Goal: Transaction & Acquisition: Purchase product/service

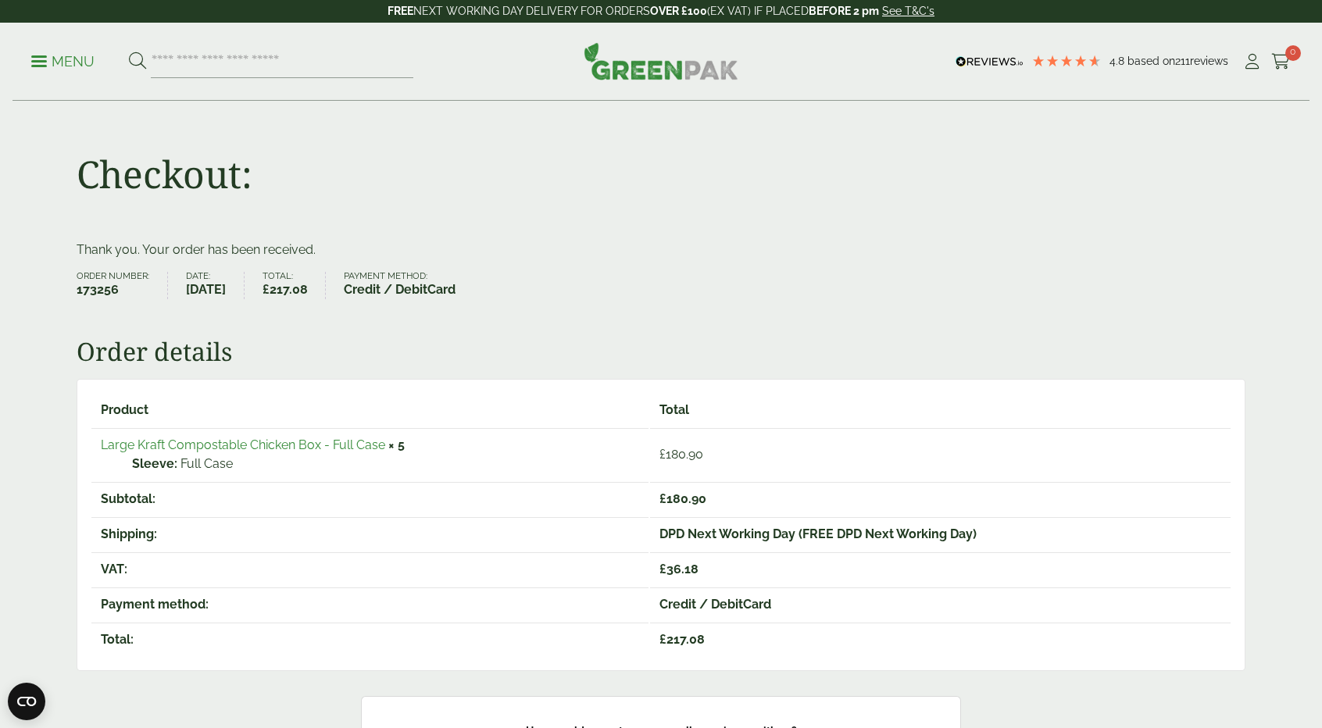
click at [47, 63] on p "Menu" at bounding box center [62, 61] width 63 height 19
click at [34, 57] on p "Menu" at bounding box center [62, 61] width 63 height 19
type input "*"
type input "*********"
click at [129, 52] on button at bounding box center [137, 62] width 17 height 20
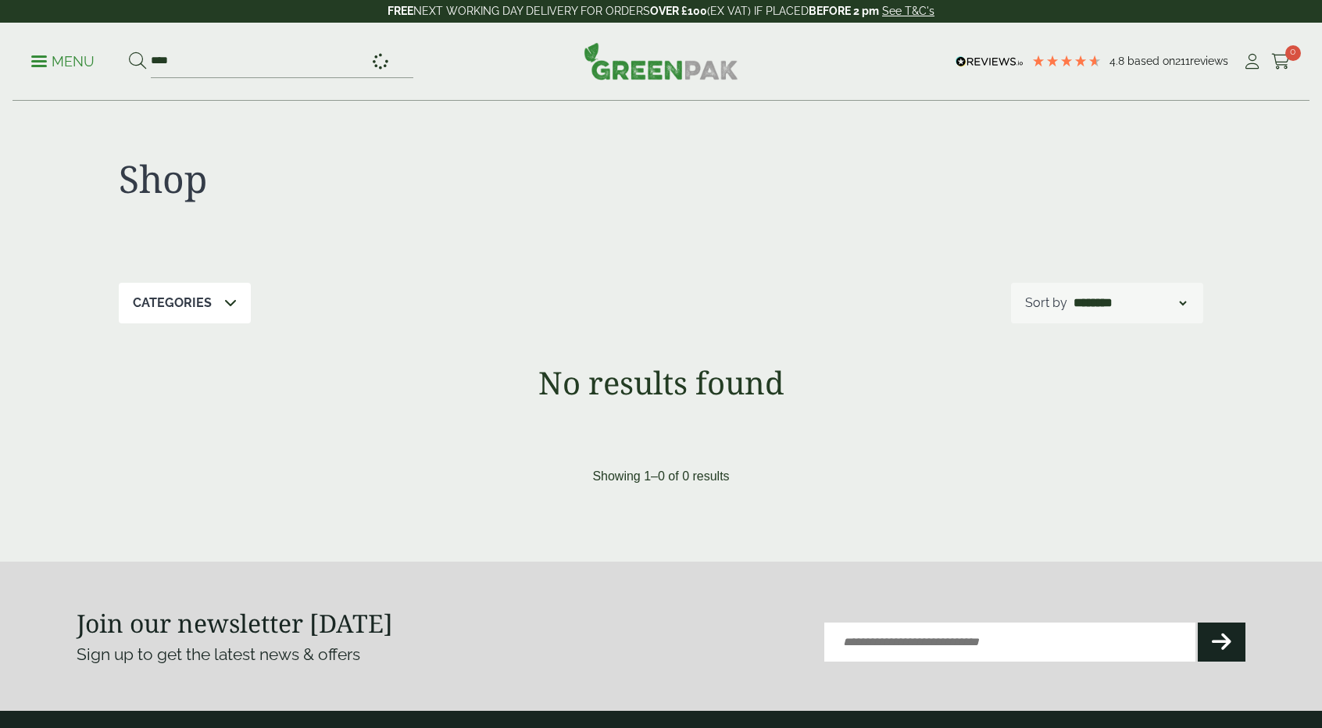
type input "****"
click at [129, 52] on button at bounding box center [137, 62] width 17 height 20
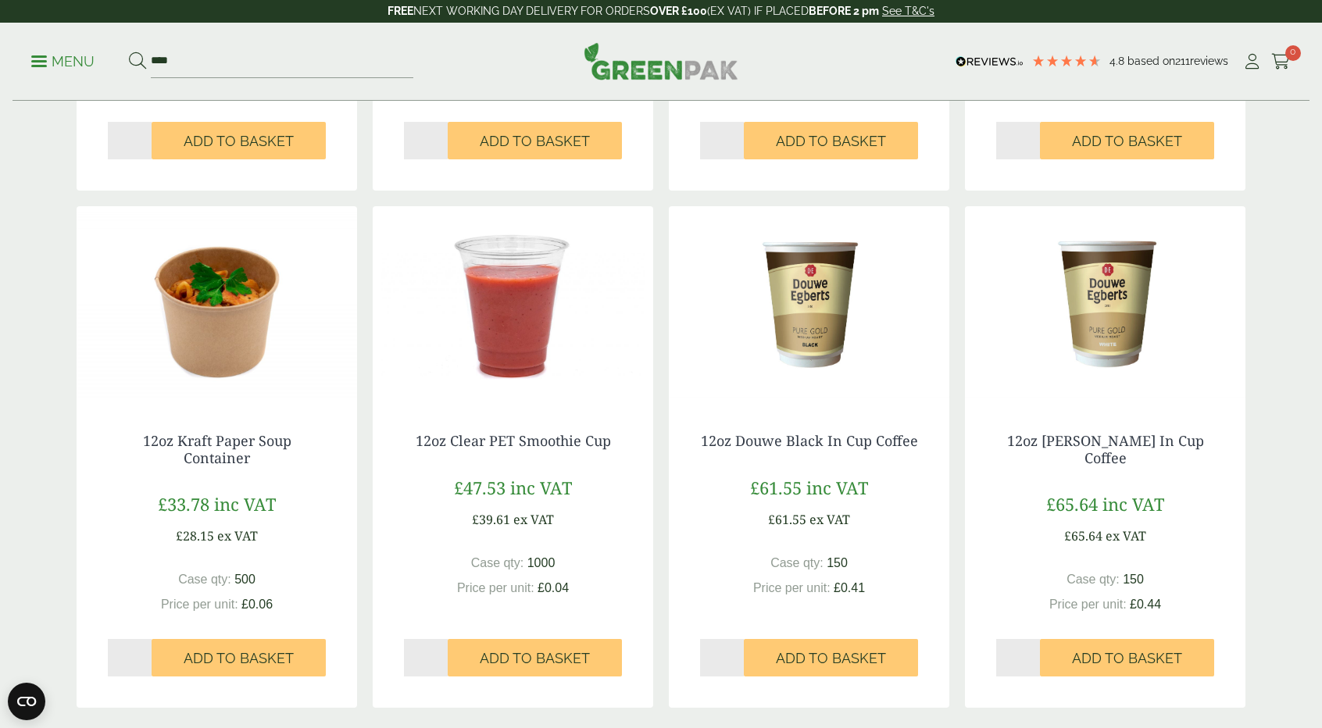
scroll to position [1197, 0]
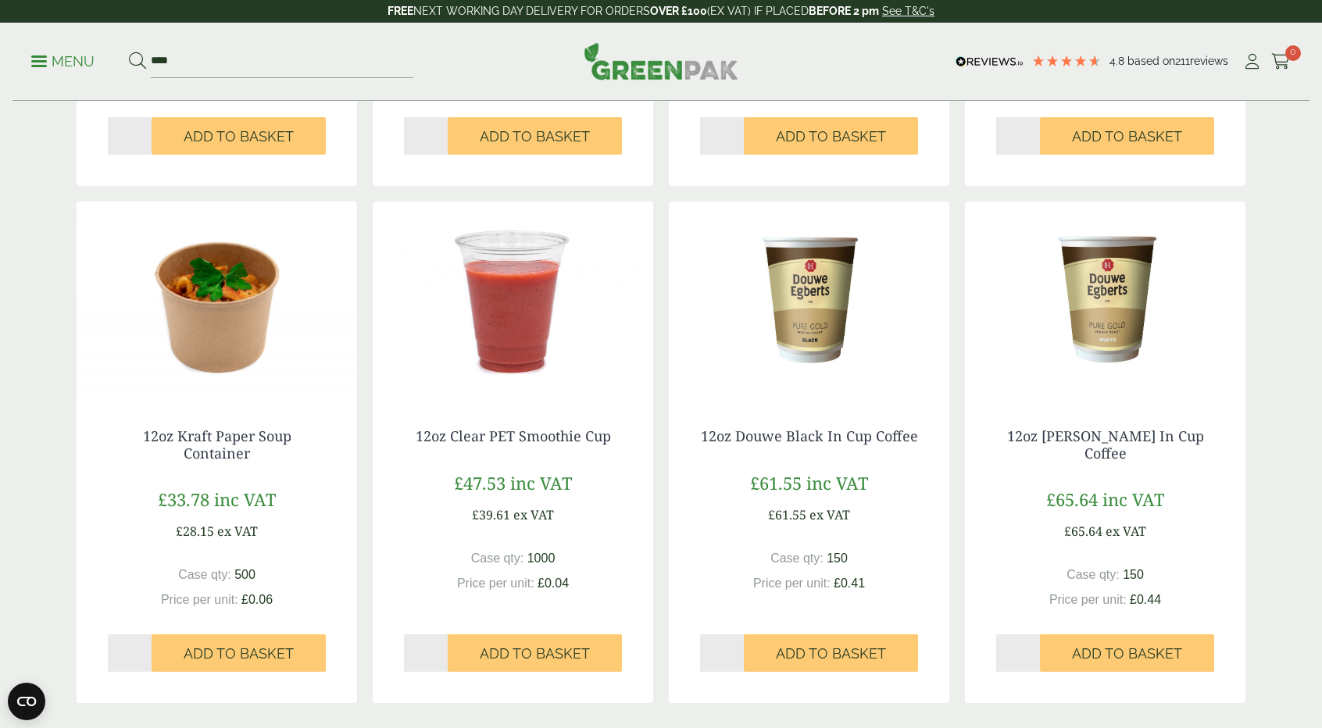
drag, startPoint x: 1329, startPoint y: 141, endPoint x: 1279, endPoint y: 460, distance: 323.5
click at [1279, 460] on html "4.8 Based on 211 reviews FREE NEXT WORKING DAY DELIVERY - See T&C's FREE NEXT W…" at bounding box center [661, 116] width 1322 height 2627
click at [237, 303] on img at bounding box center [217, 299] width 281 height 195
click at [223, 324] on img at bounding box center [217, 299] width 281 height 195
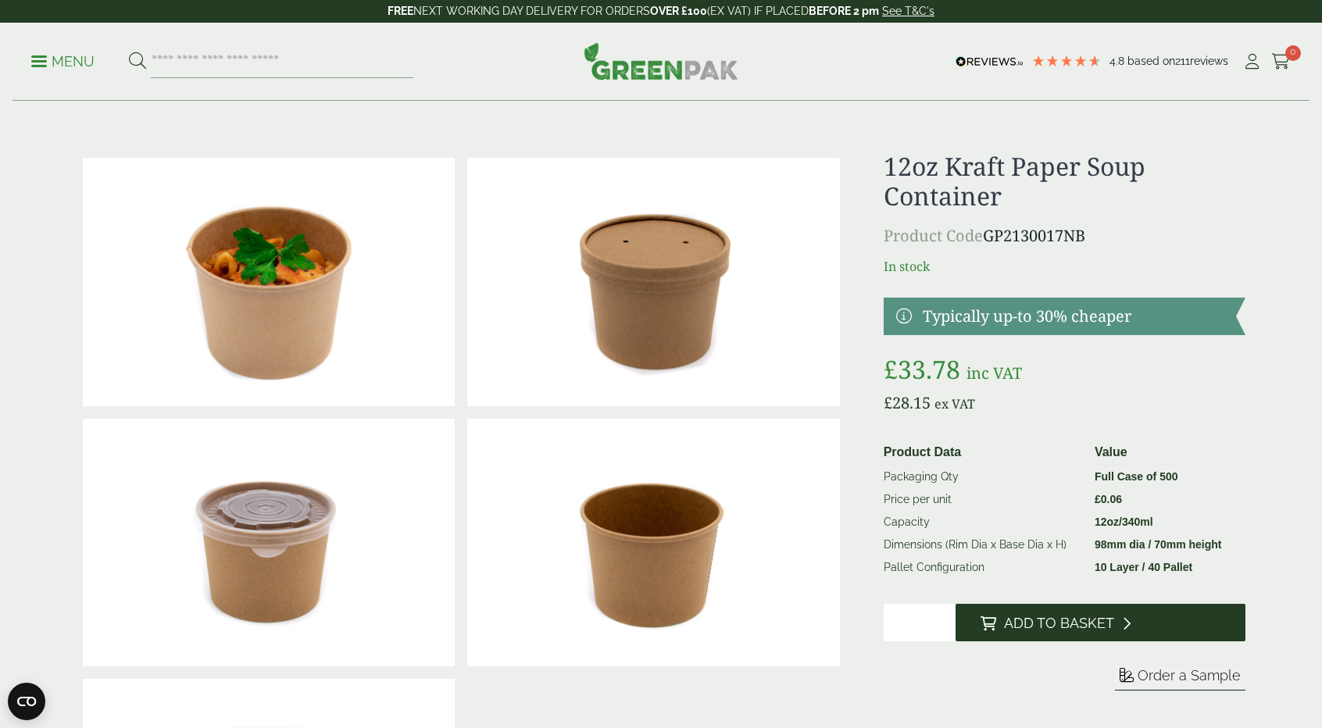
click at [1038, 627] on span "Add to Basket" at bounding box center [1059, 623] width 110 height 17
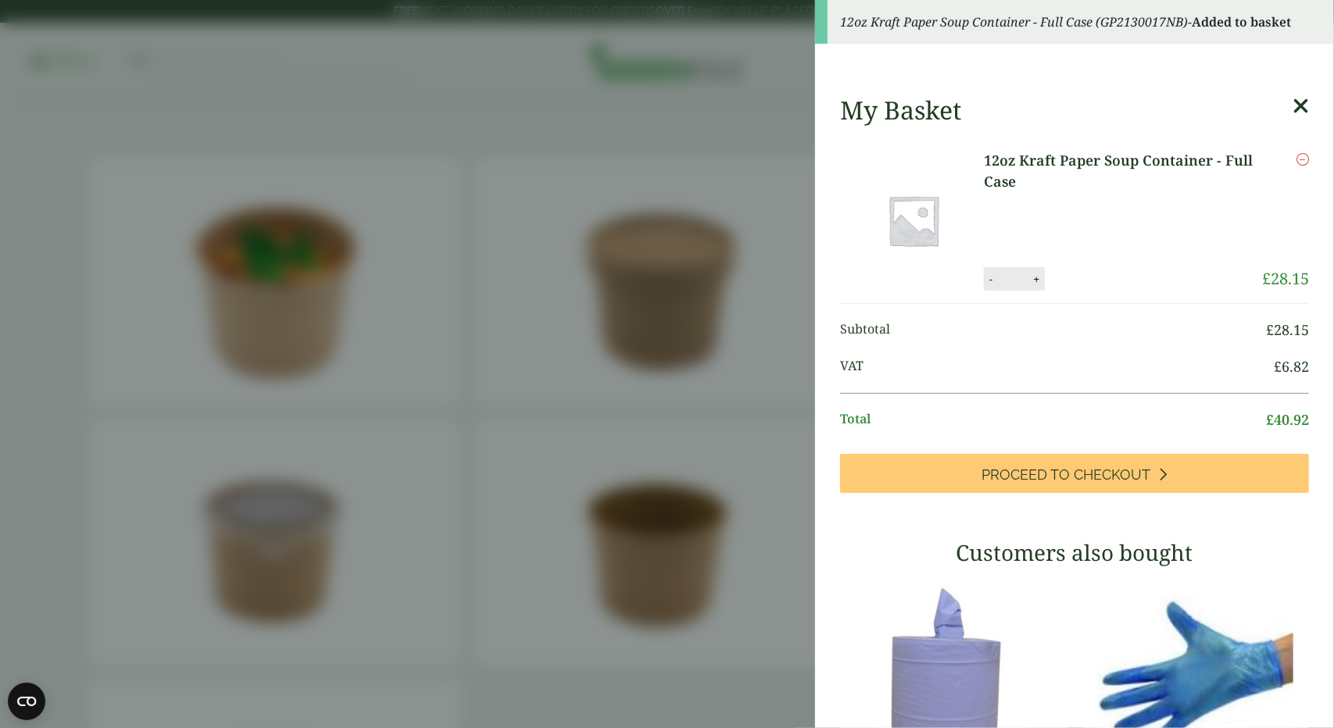
click at [1292, 98] on icon at bounding box center [1300, 106] width 16 height 22
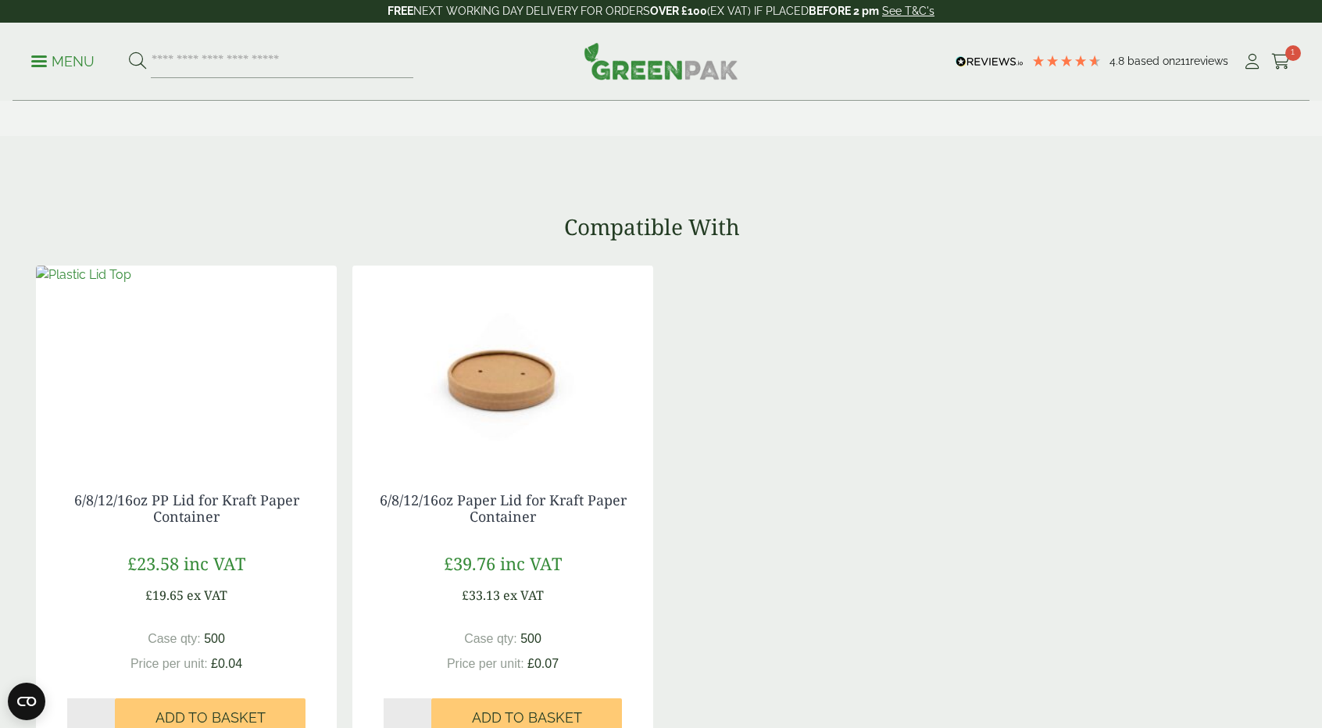
scroll to position [1352, 0]
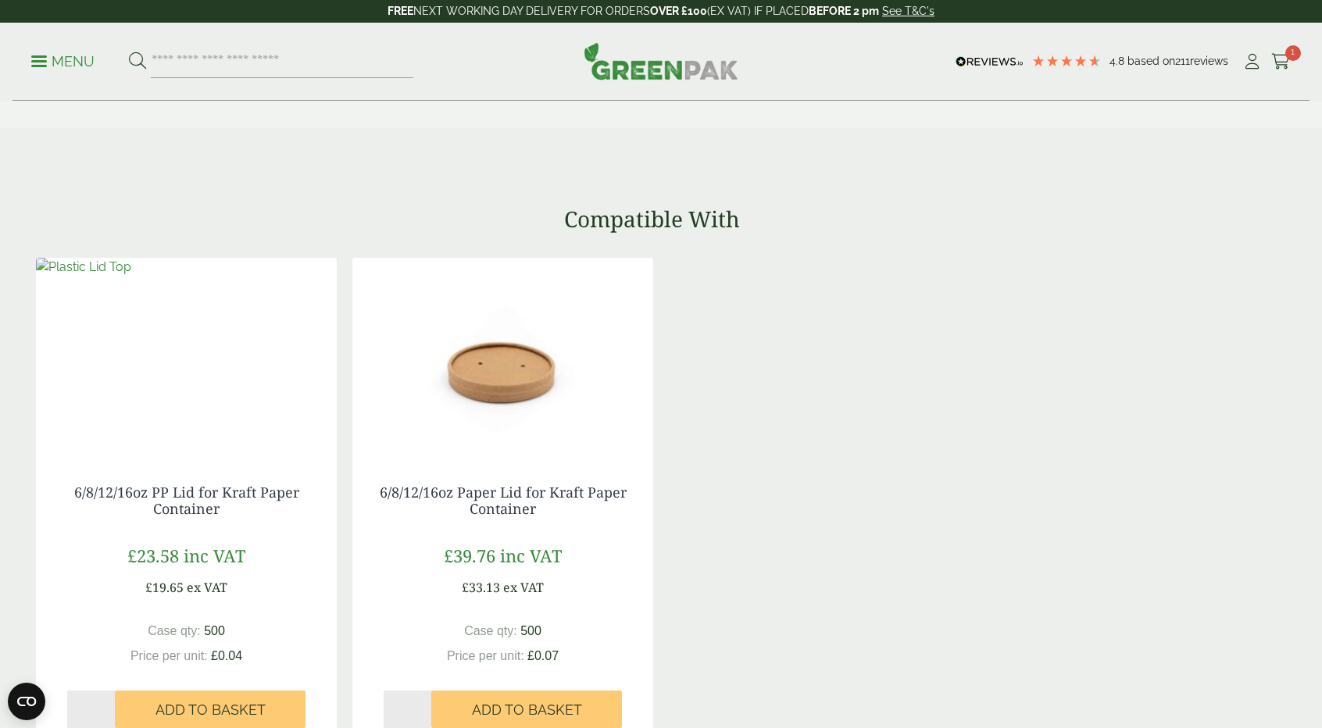
click at [502, 399] on img at bounding box center [502, 355] width 301 height 195
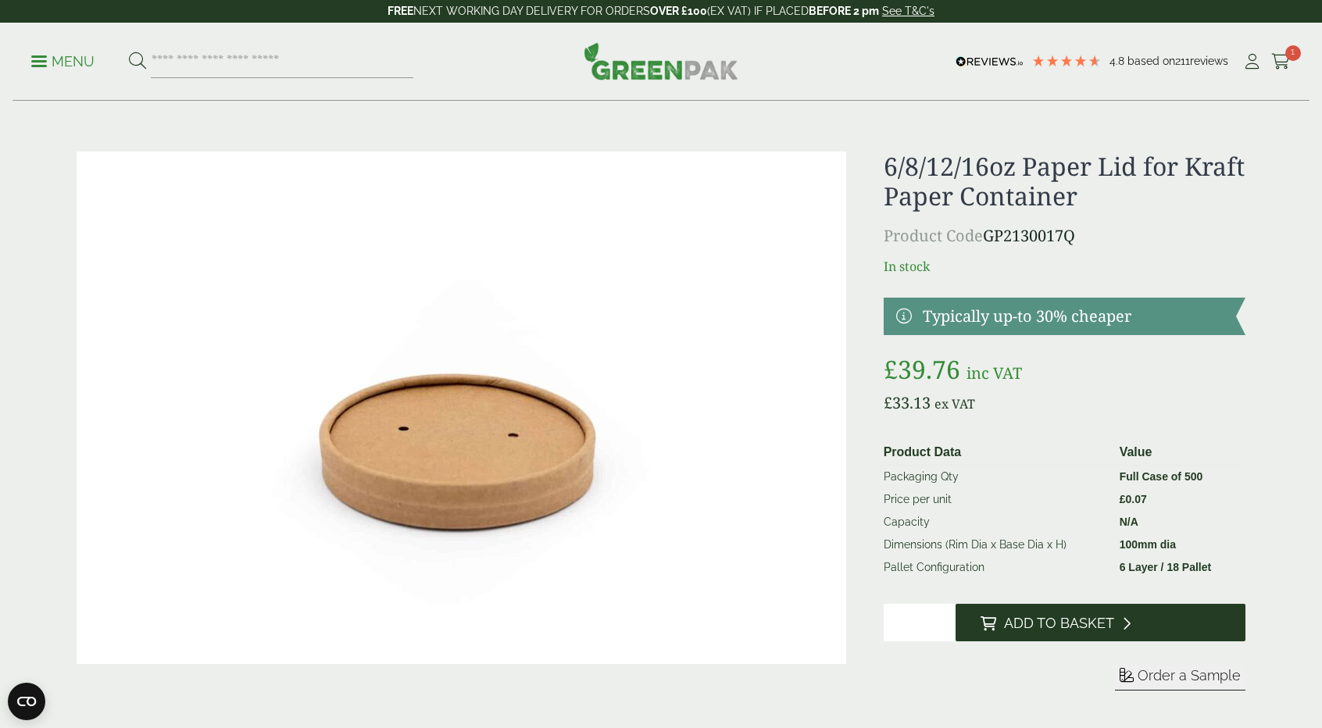
click at [1106, 631] on span "Add to Basket" at bounding box center [1059, 623] width 110 height 17
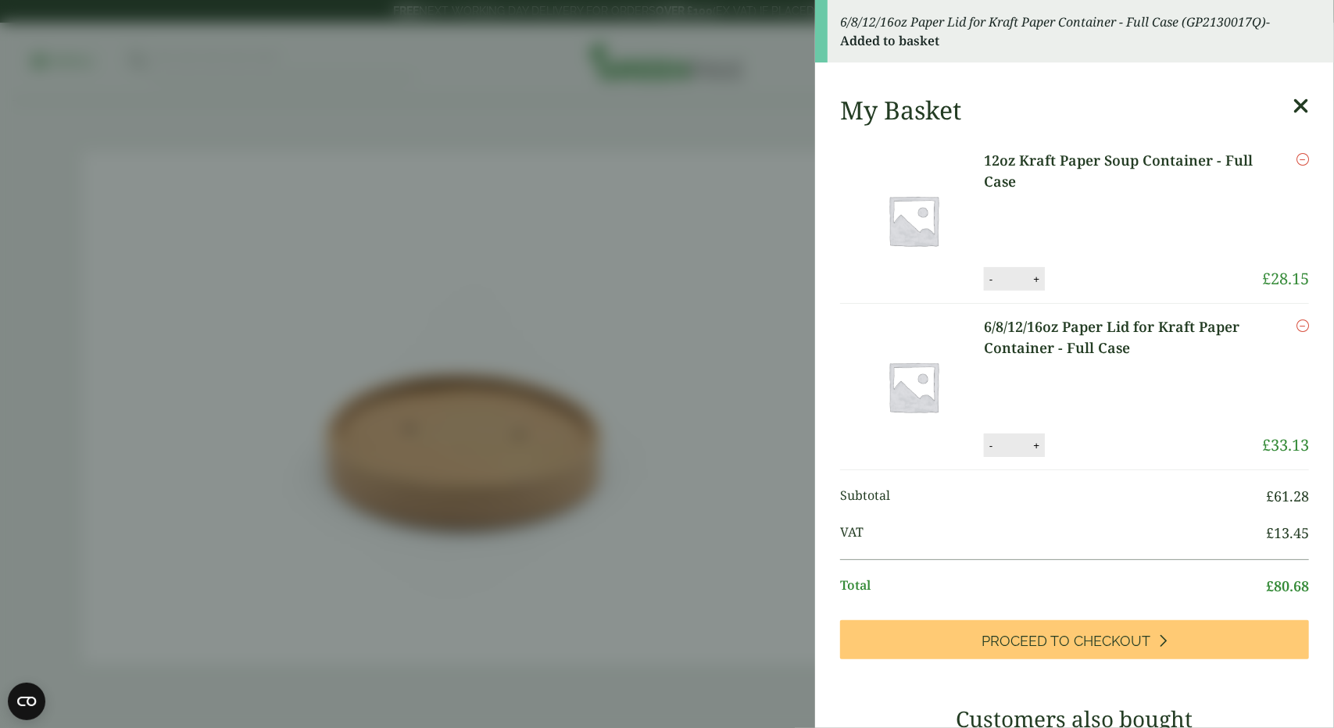
click at [1292, 103] on icon at bounding box center [1300, 106] width 16 height 22
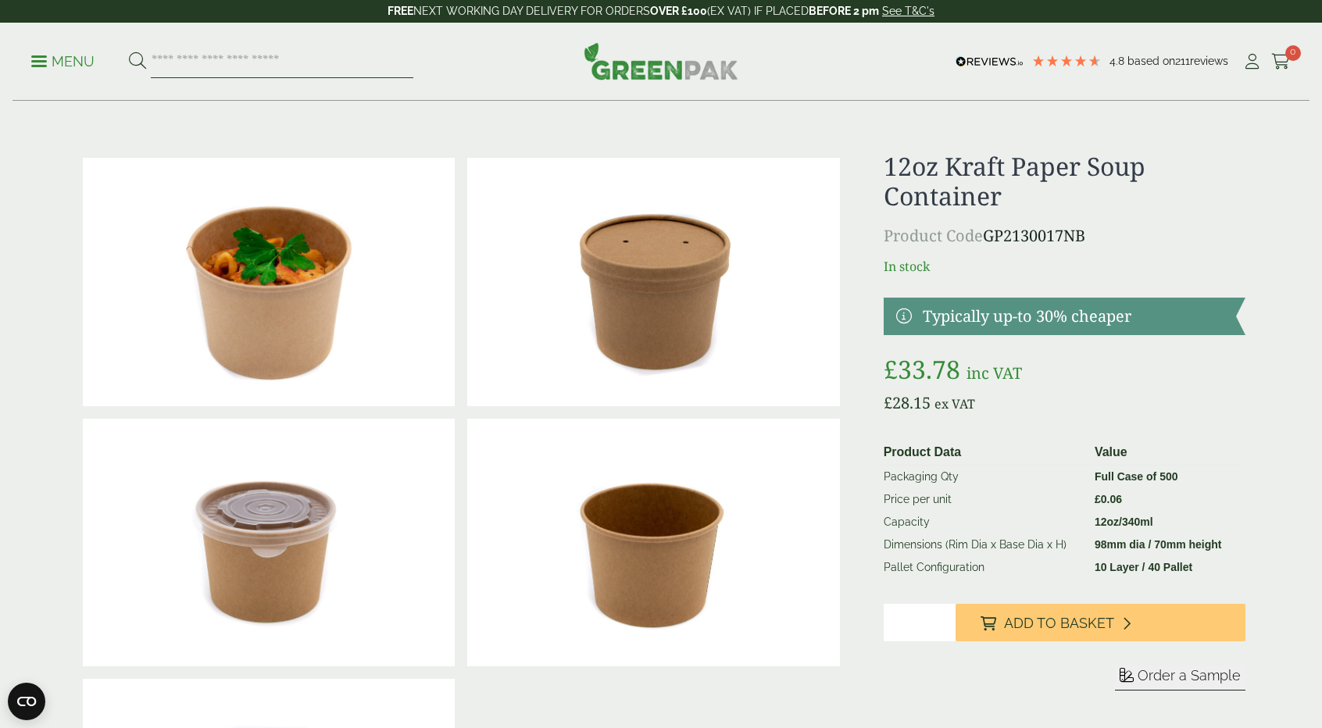
click at [311, 63] on input "search" at bounding box center [282, 61] width 263 height 33
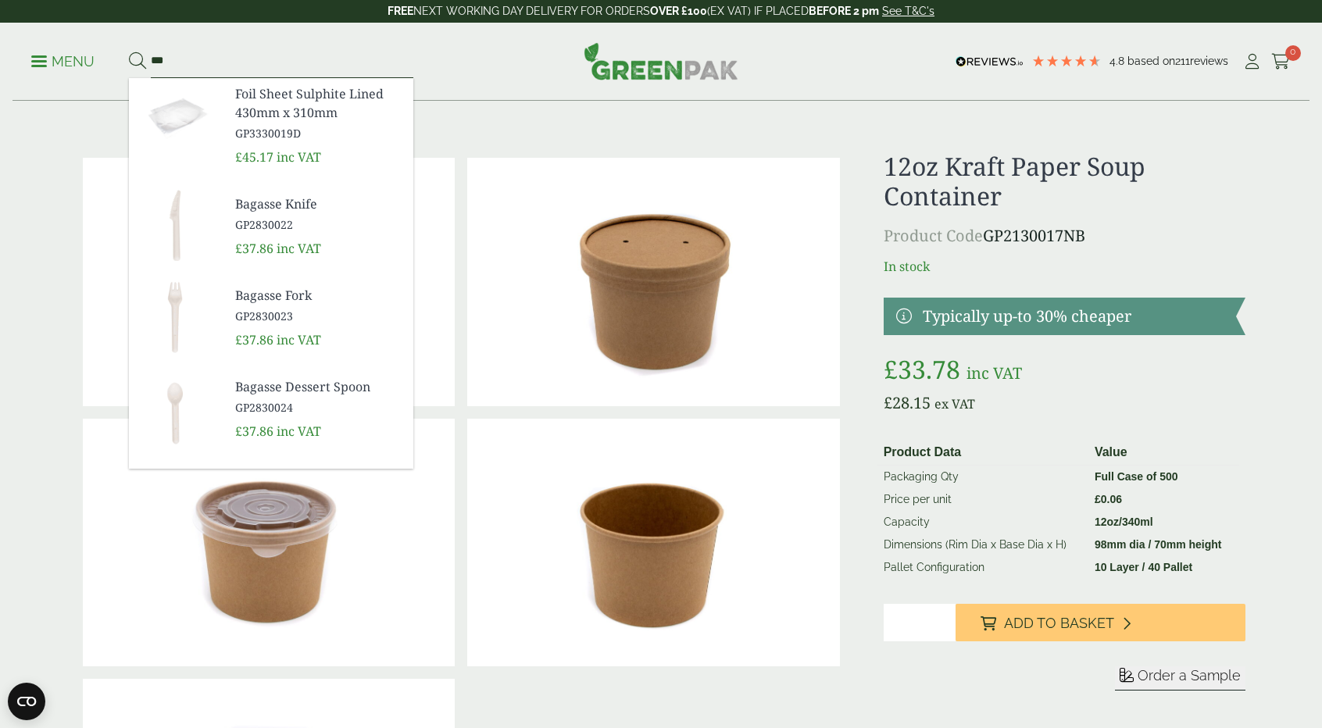
type input "***"
click at [129, 52] on button at bounding box center [137, 62] width 17 height 20
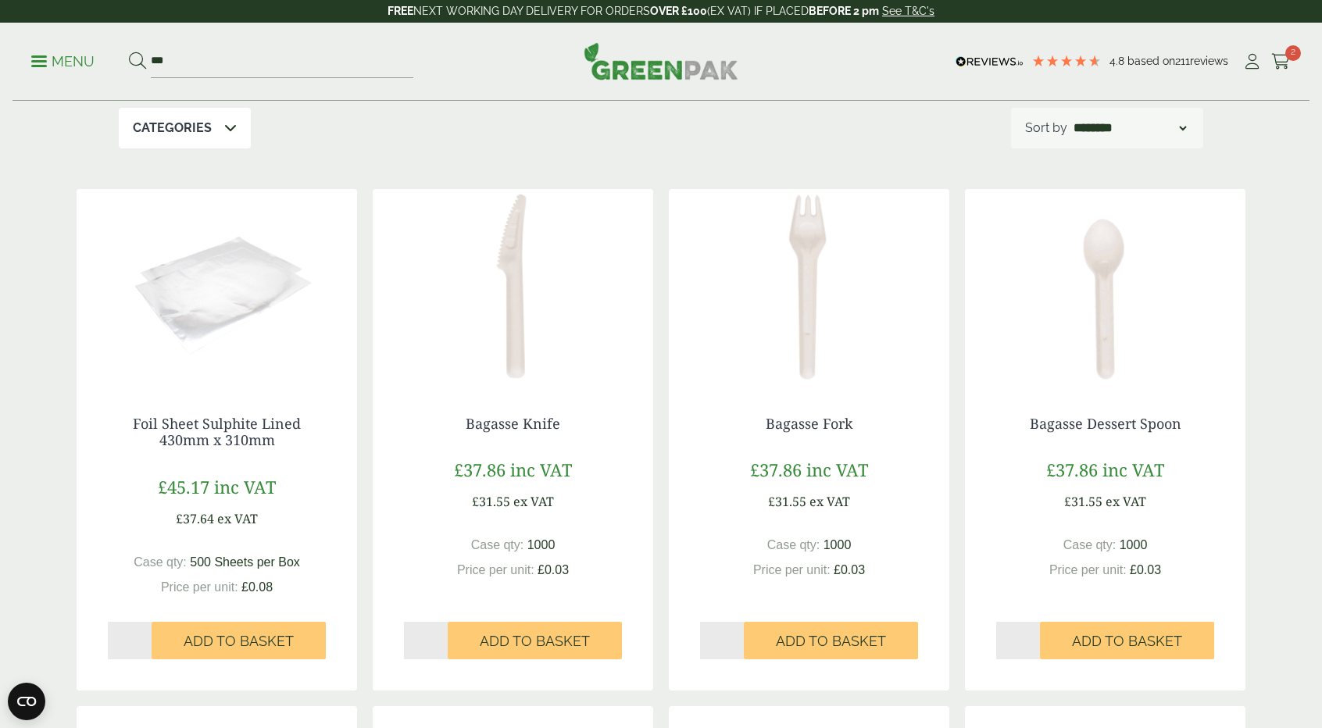
scroll to position [173, 0]
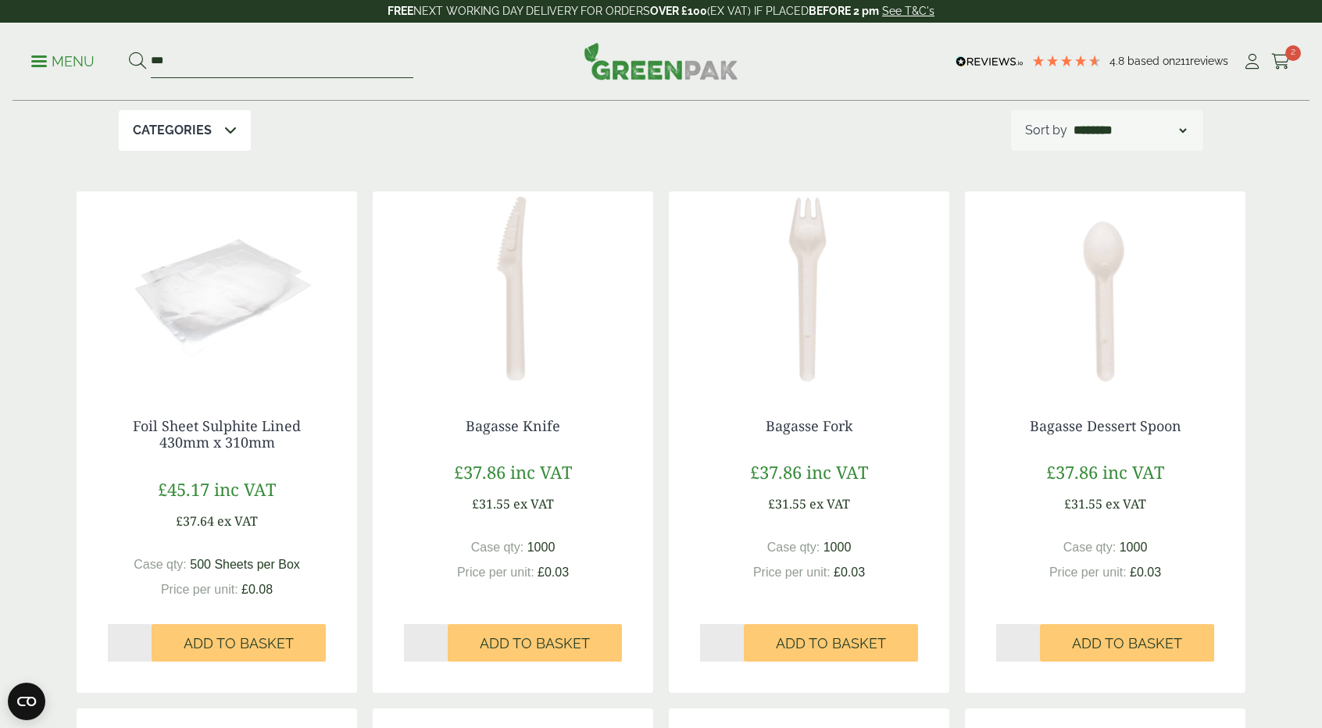
drag, startPoint x: 376, startPoint y: 49, endPoint x: 133, endPoint y: 52, distance: 243.0
click at [133, 52] on form "***" at bounding box center [271, 61] width 284 height 33
type input "*********"
click at [129, 52] on button at bounding box center [137, 62] width 17 height 20
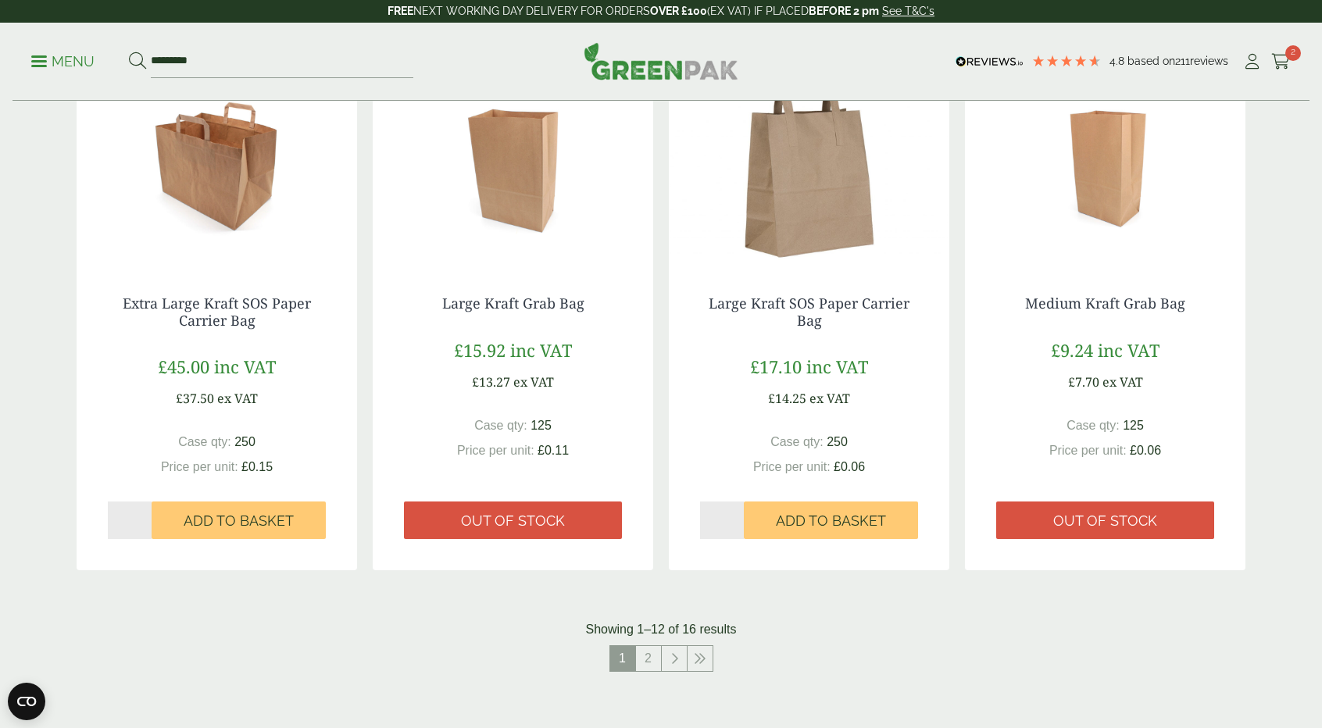
scroll to position [1285, 0]
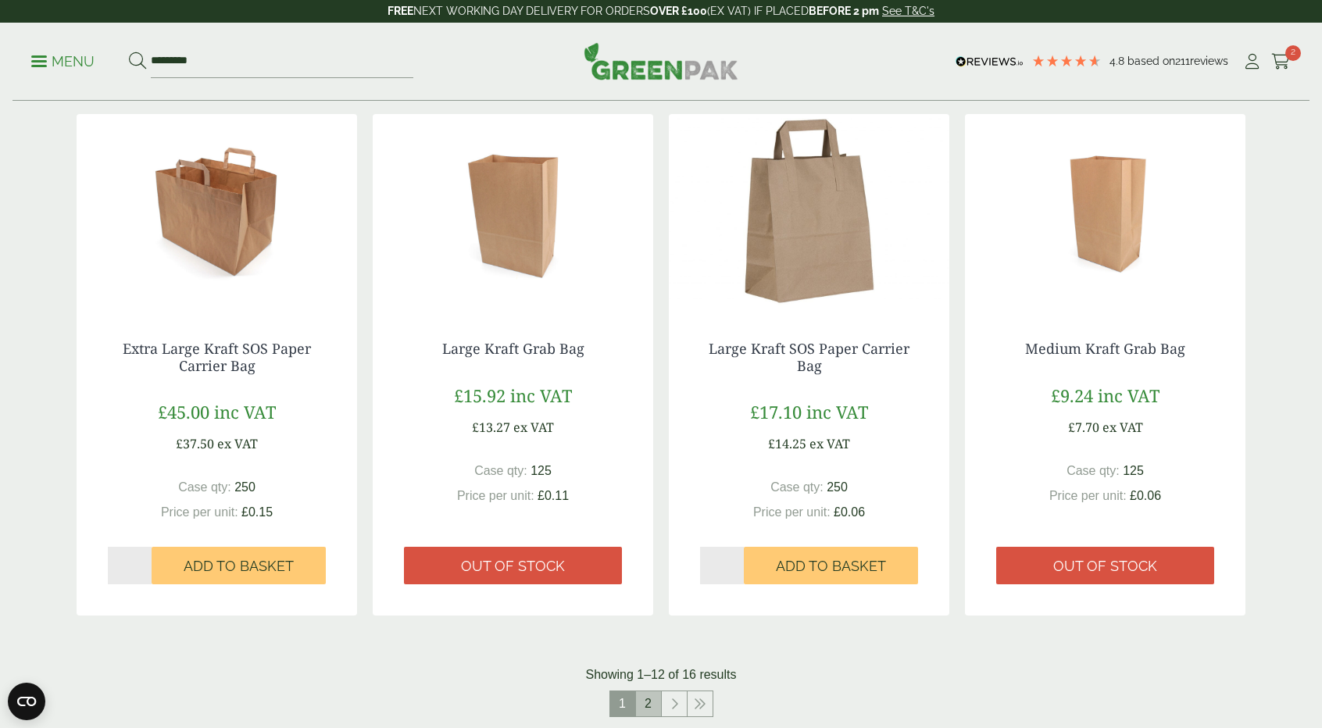
click at [657, 704] on link "2" at bounding box center [648, 704] width 25 height 25
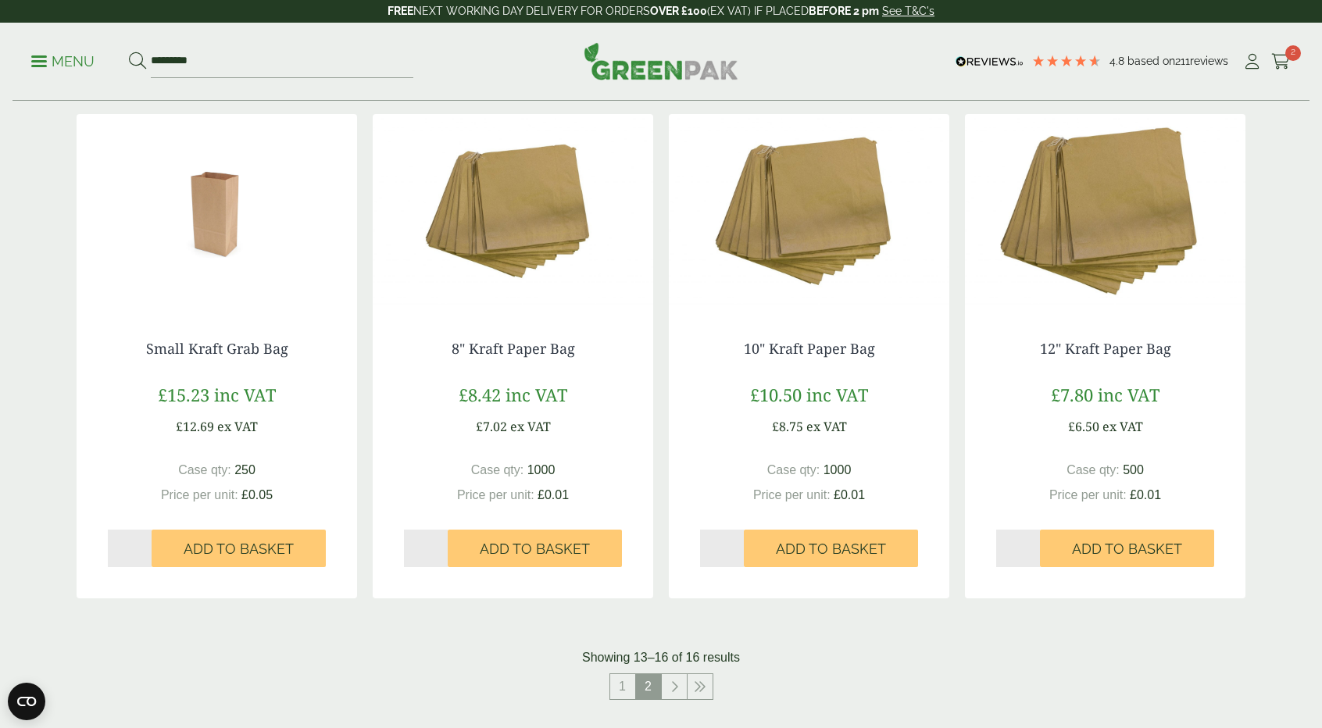
scroll to position [183, 0]
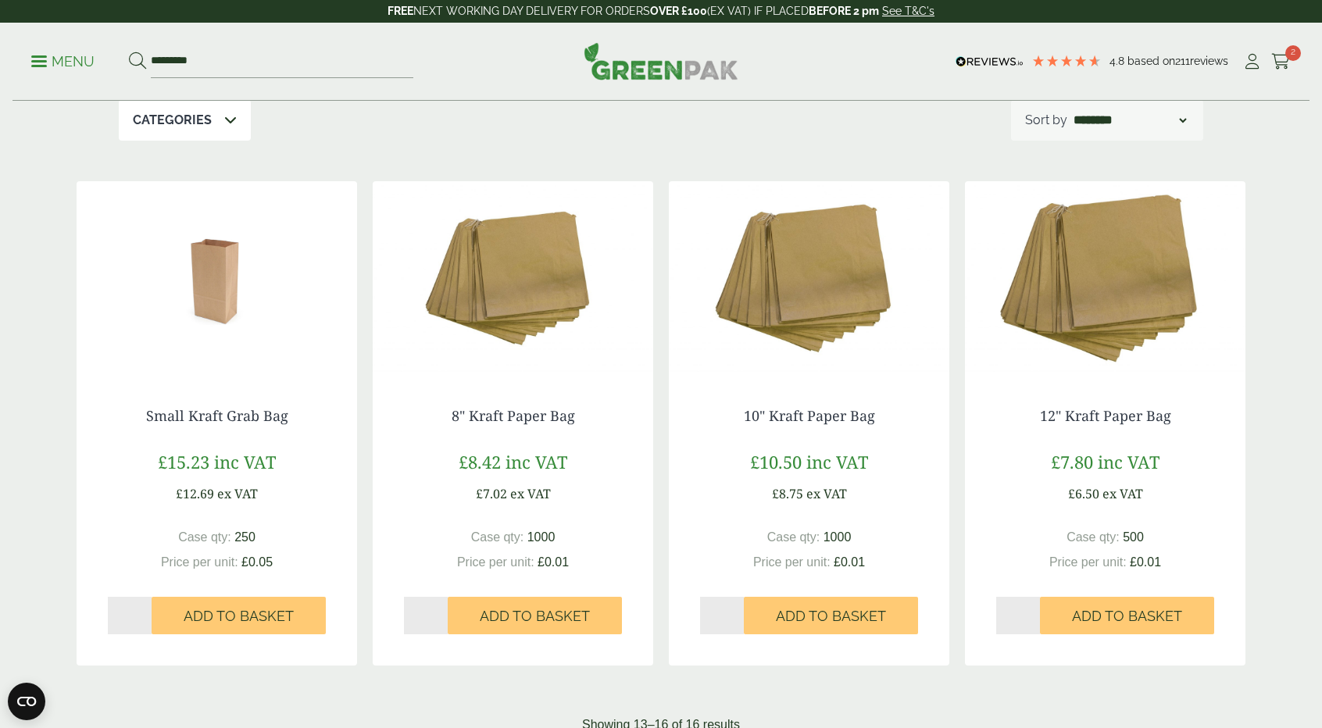
click at [213, 286] on img at bounding box center [217, 278] width 281 height 195
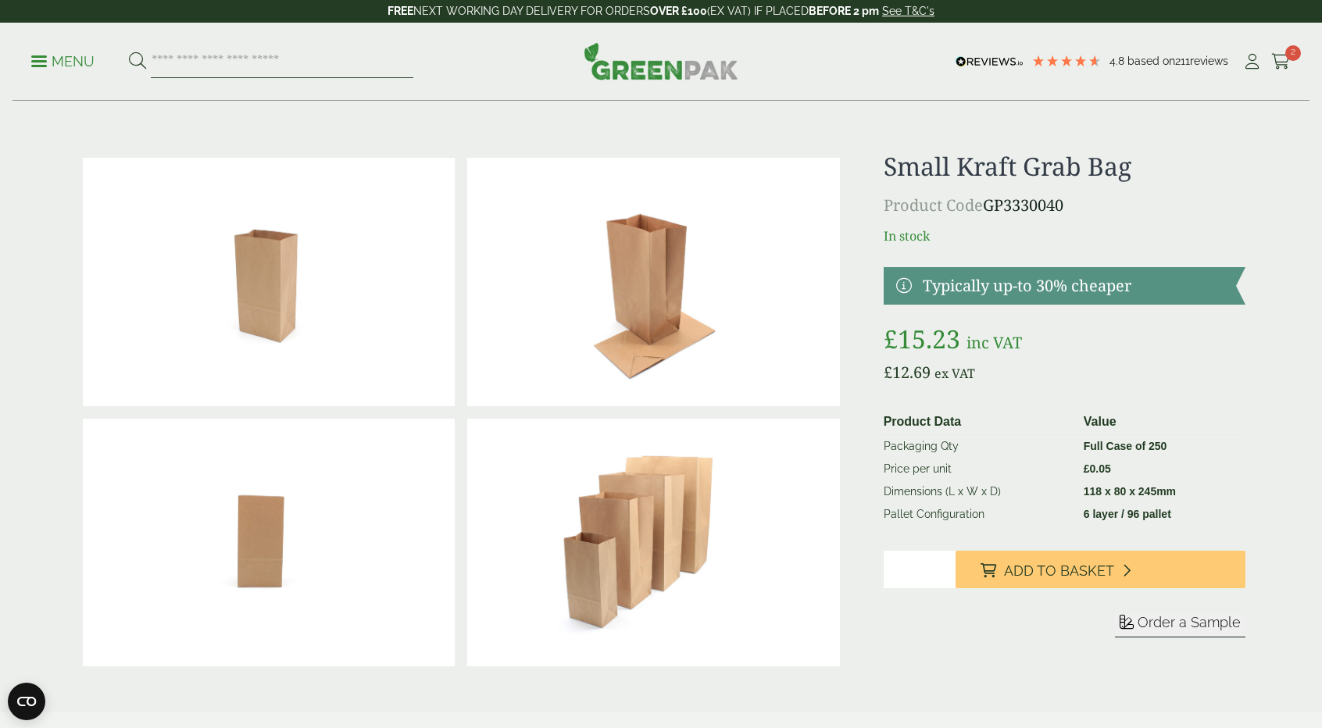
click at [273, 70] on input "search" at bounding box center [282, 61] width 263 height 33
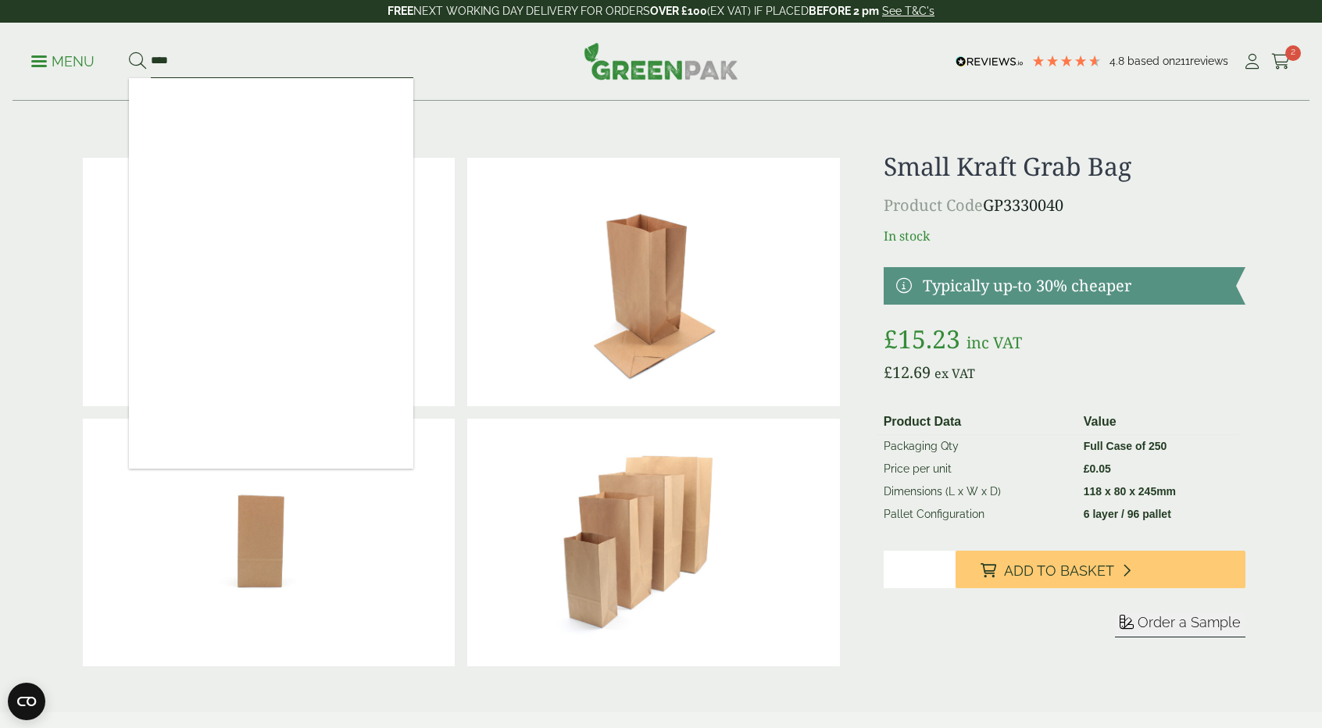
type input "****"
click at [129, 52] on button at bounding box center [137, 62] width 17 height 20
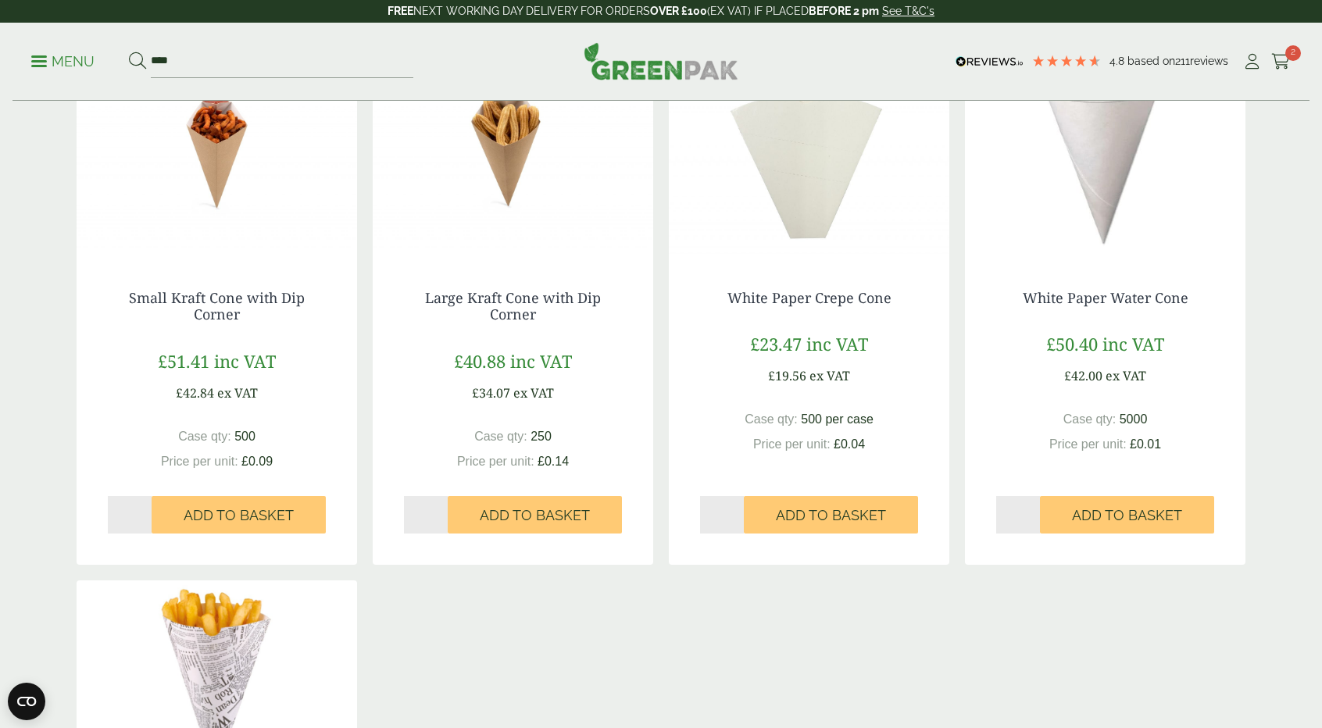
scroll to position [574, 0]
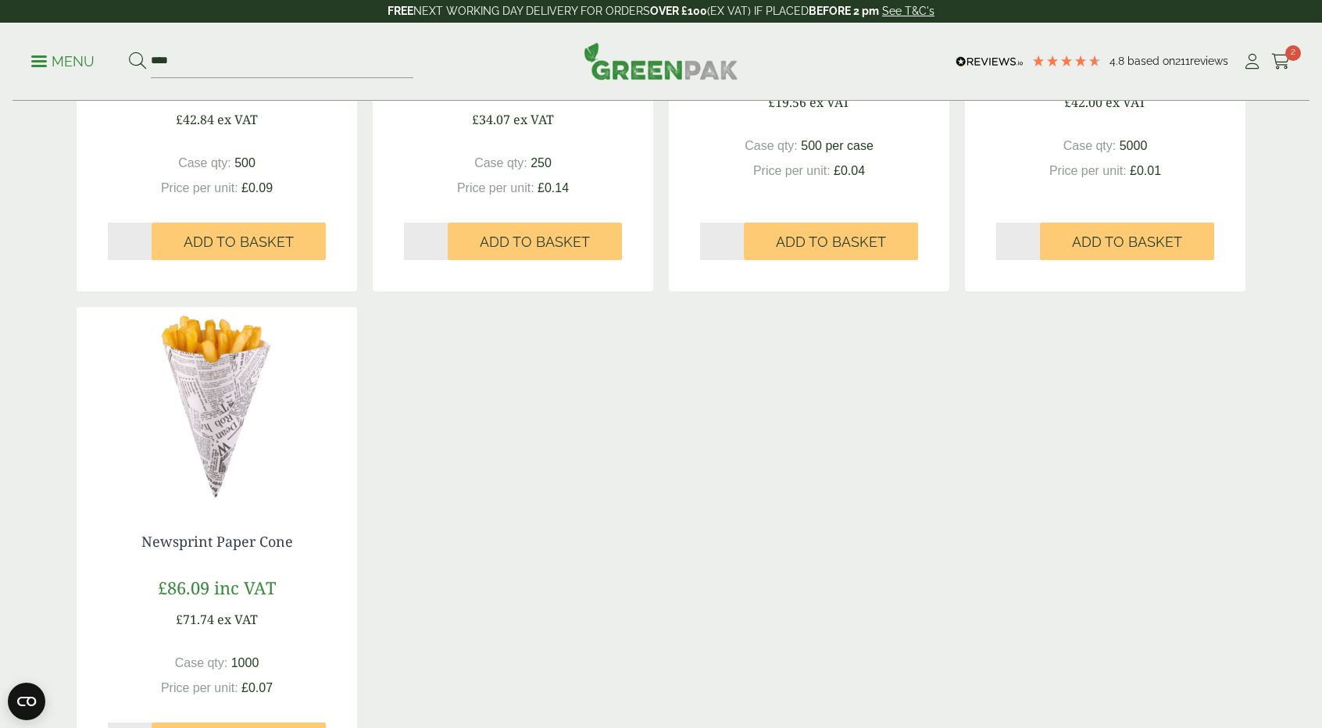
click at [1278, 358] on div "Shop Categories Chip Trays & Scoops (5) Cups & Accessories (1) Fish & Chips Pac…" at bounding box center [661, 206] width 1322 height 1358
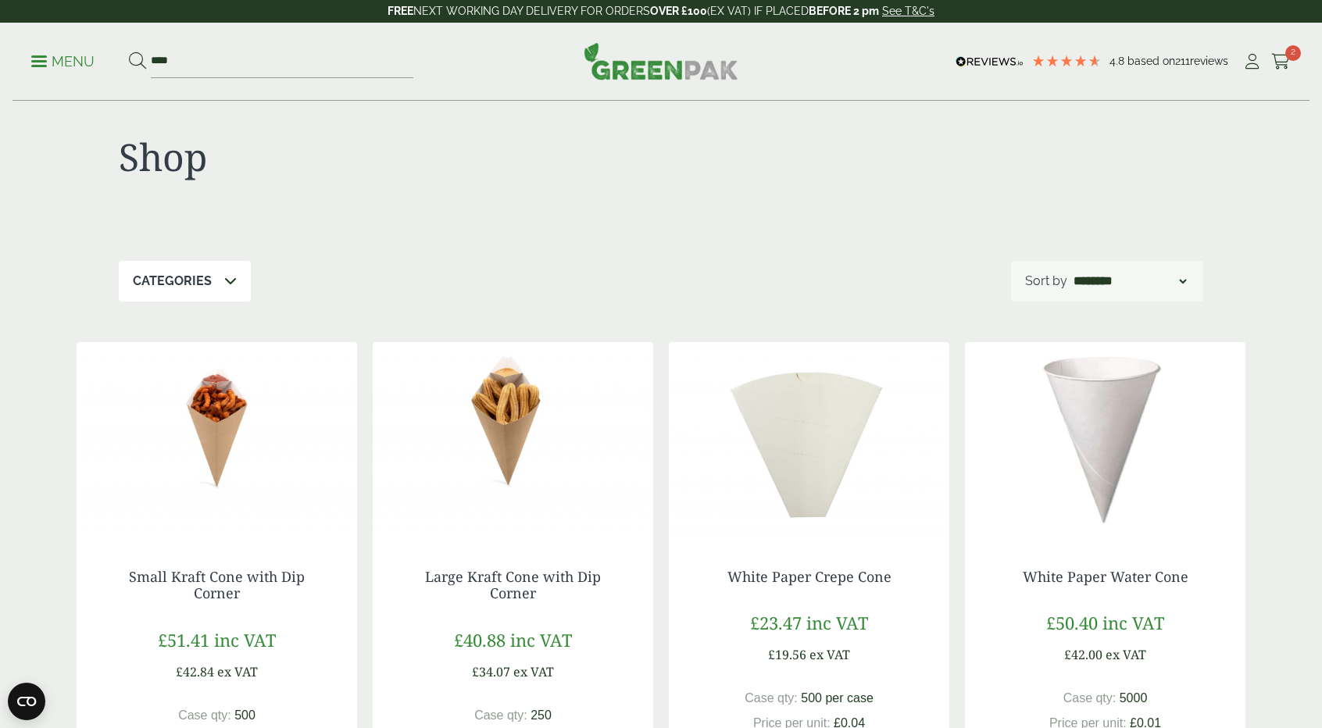
scroll to position [0, 0]
